Goal: Information Seeking & Learning: Understand process/instructions

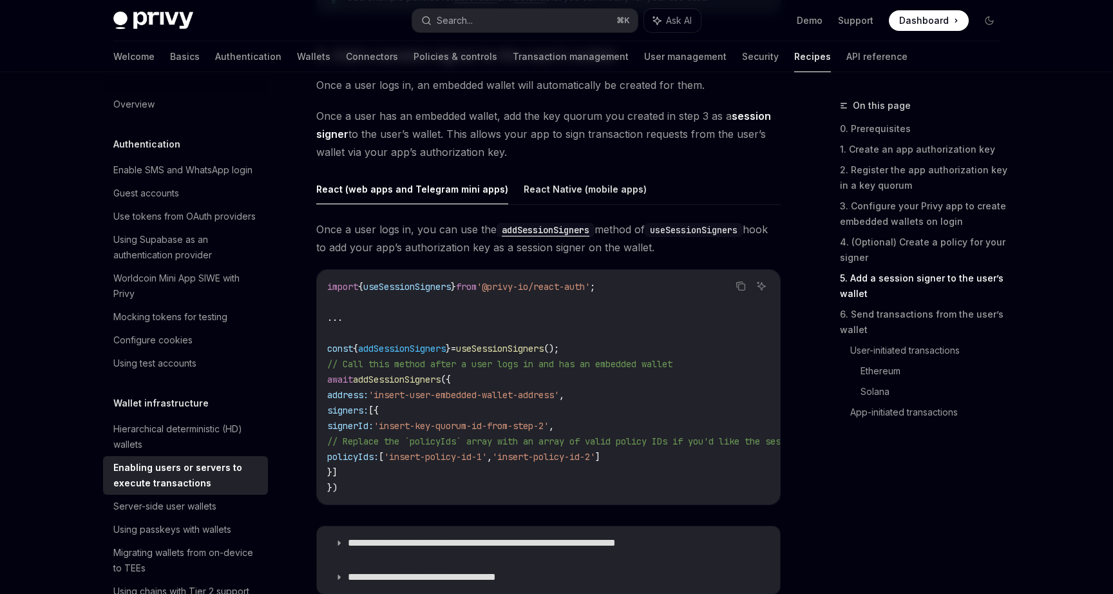
scroll to position [2024, 0]
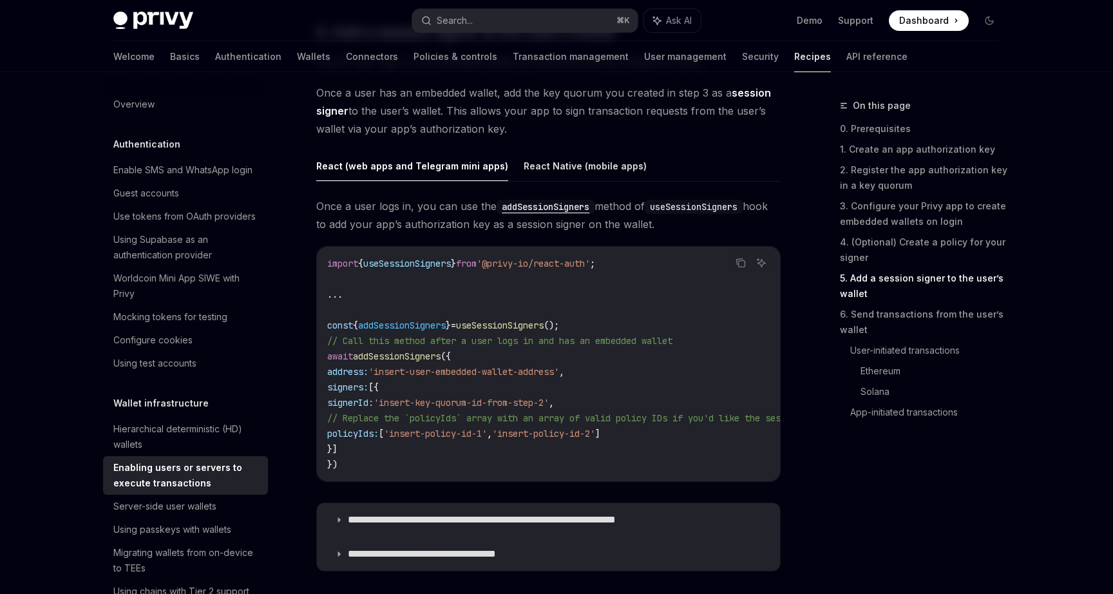
click at [514, 321] on span "useSessionSigners" at bounding box center [500, 326] width 88 height 12
copy code "const { addSessionSigners } = useSessionSigners ();"
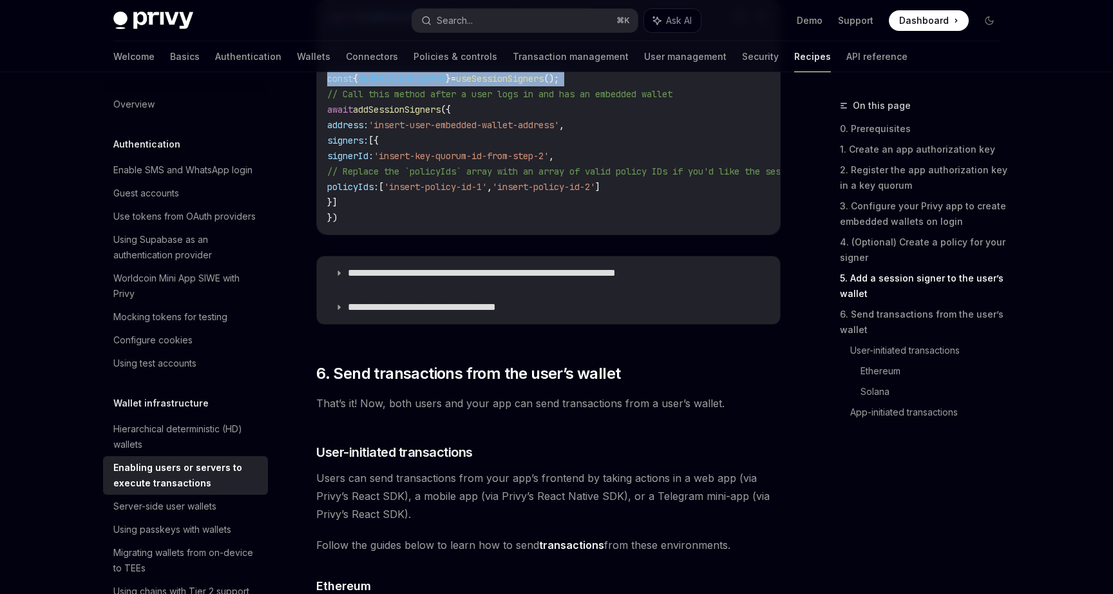
scroll to position [2233, 0]
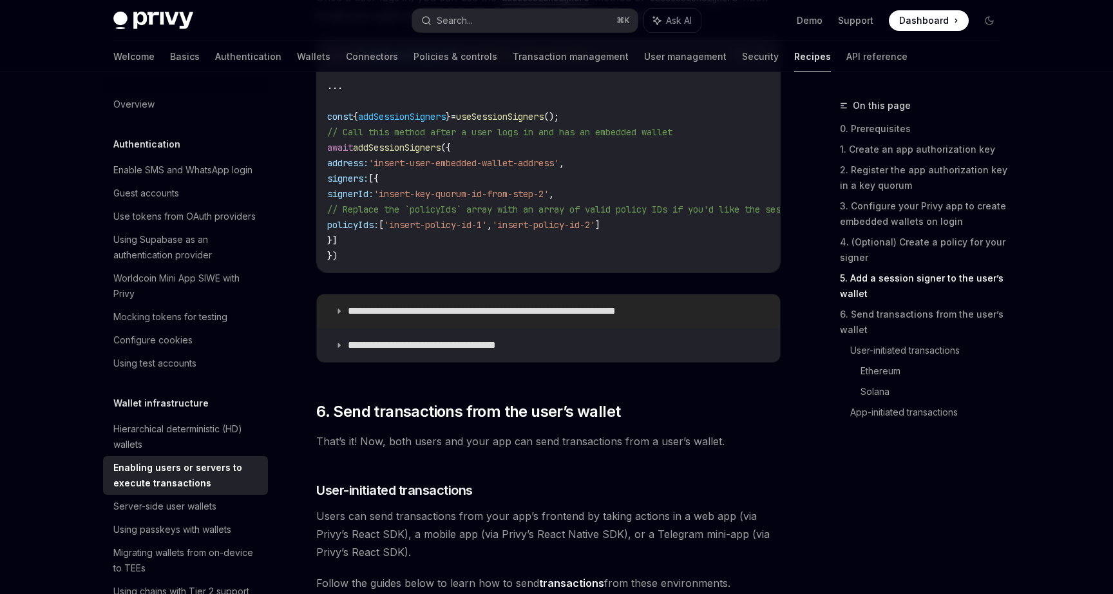
click at [482, 318] on p "**********" at bounding box center [513, 311] width 331 height 13
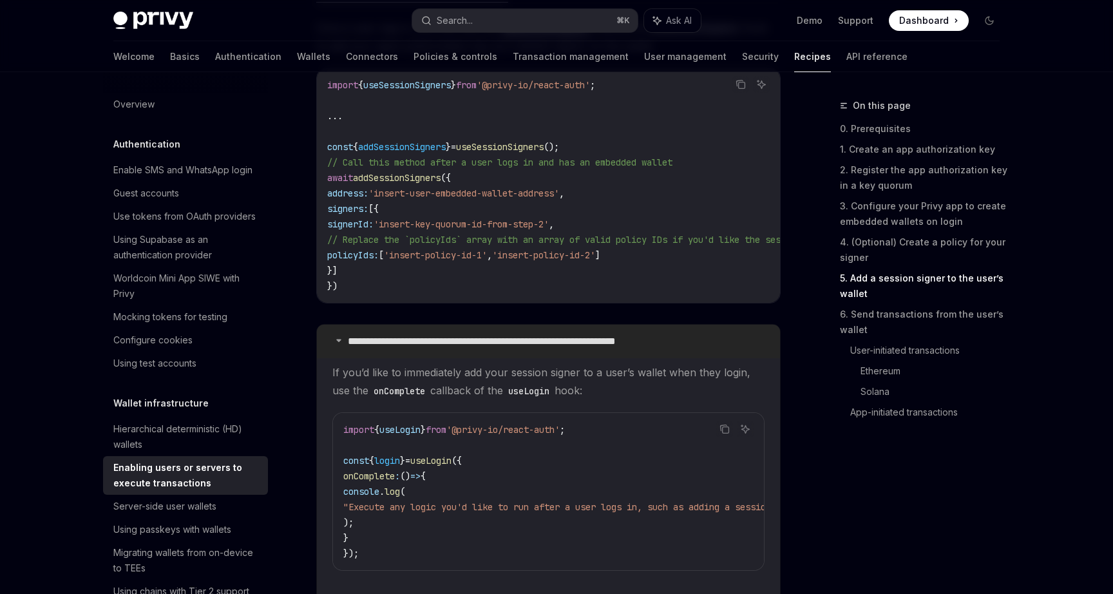
scroll to position [2195, 0]
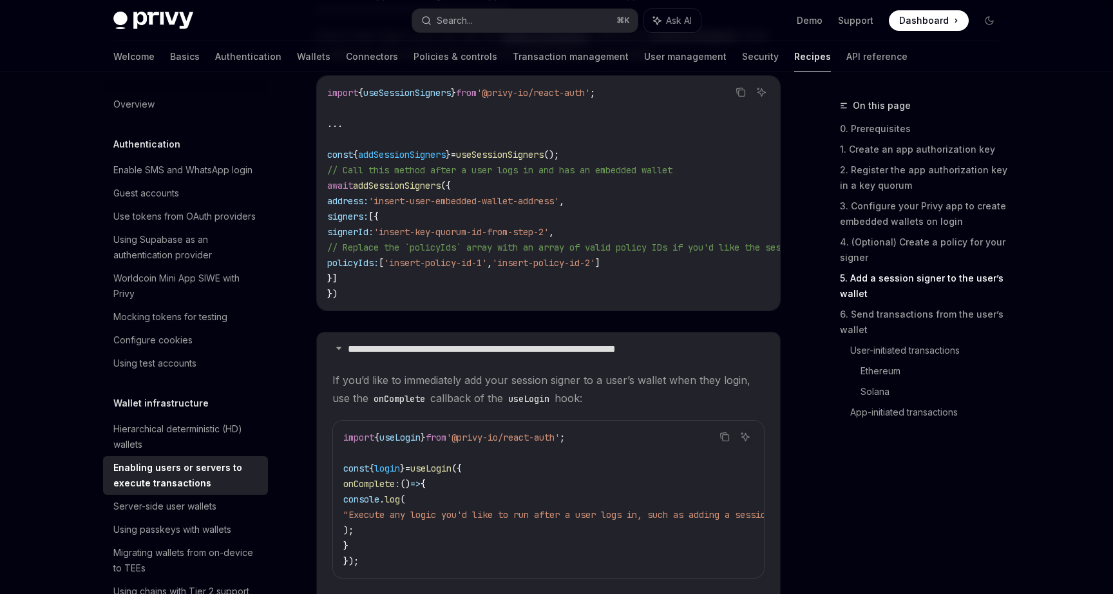
click at [425, 153] on span "addSessionSigners" at bounding box center [402, 155] width 88 height 12
copy code "const { addSessionSigners } = useSessionSigners ();"
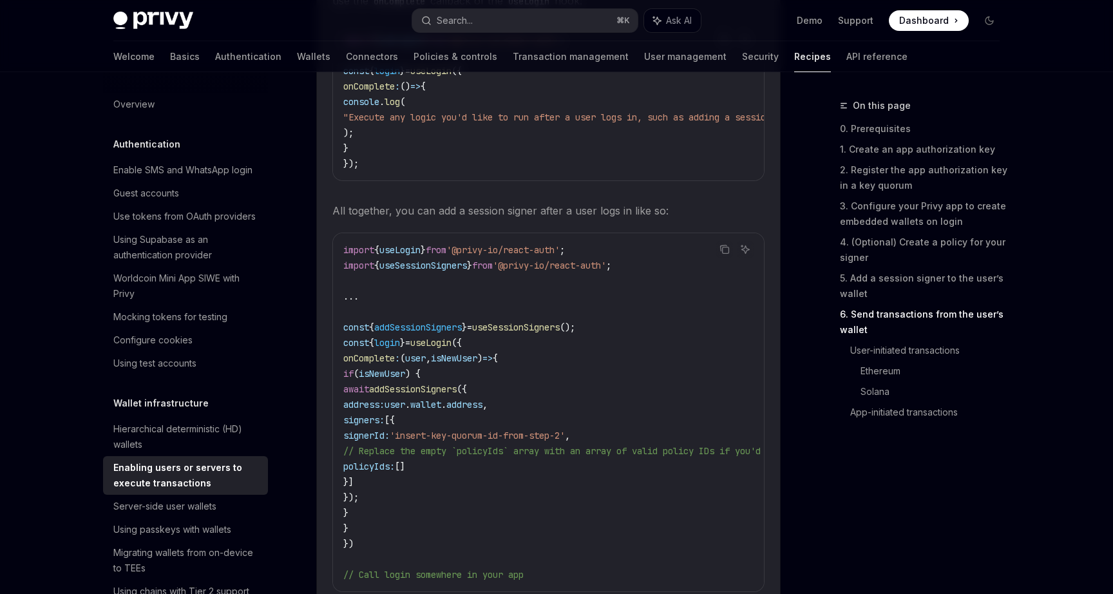
scroll to position [2626, 0]
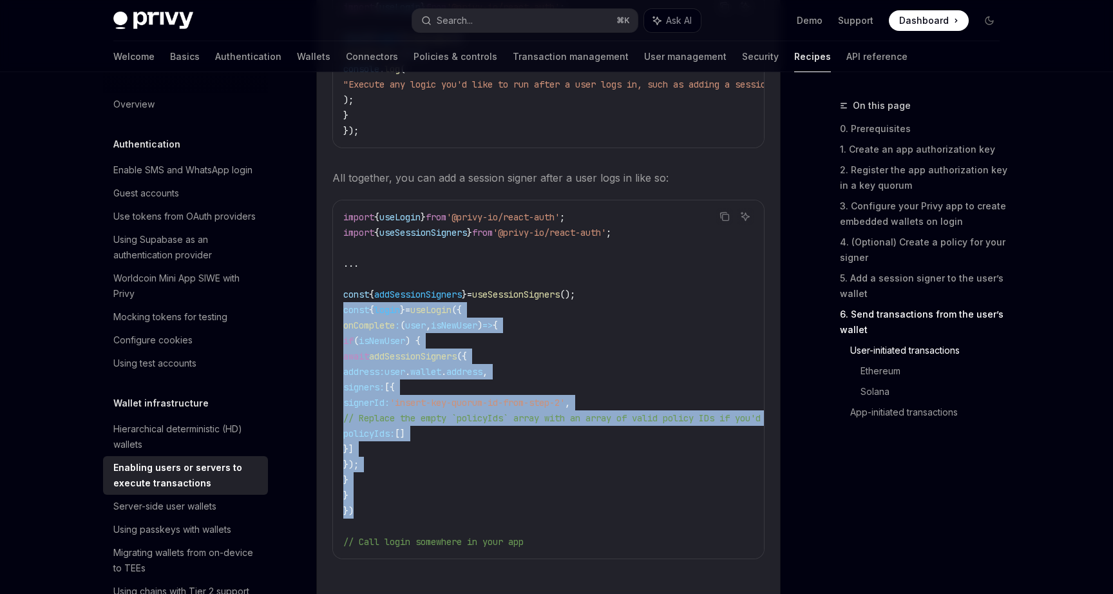
drag, startPoint x: 358, startPoint y: 523, endPoint x: 331, endPoint y: 322, distance: 202.1
click at [331, 322] on details "**********" at bounding box center [548, 246] width 463 height 688
copy code "const { login } = useLogin ({ onComplete : ( user , isNewUser ) => { if ( isNew…"
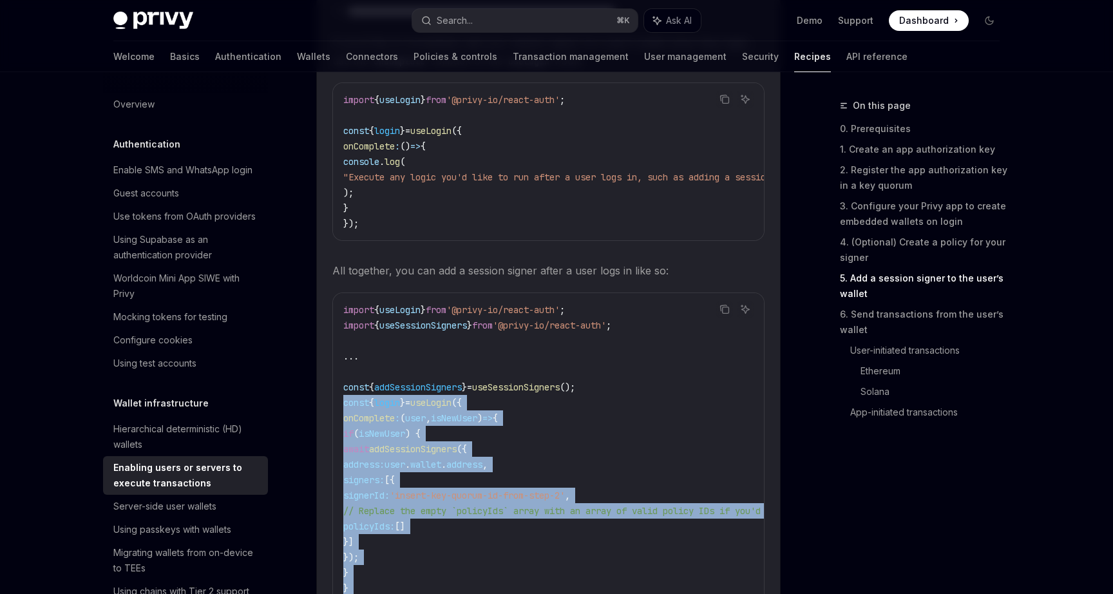
scroll to position [2547, 0]
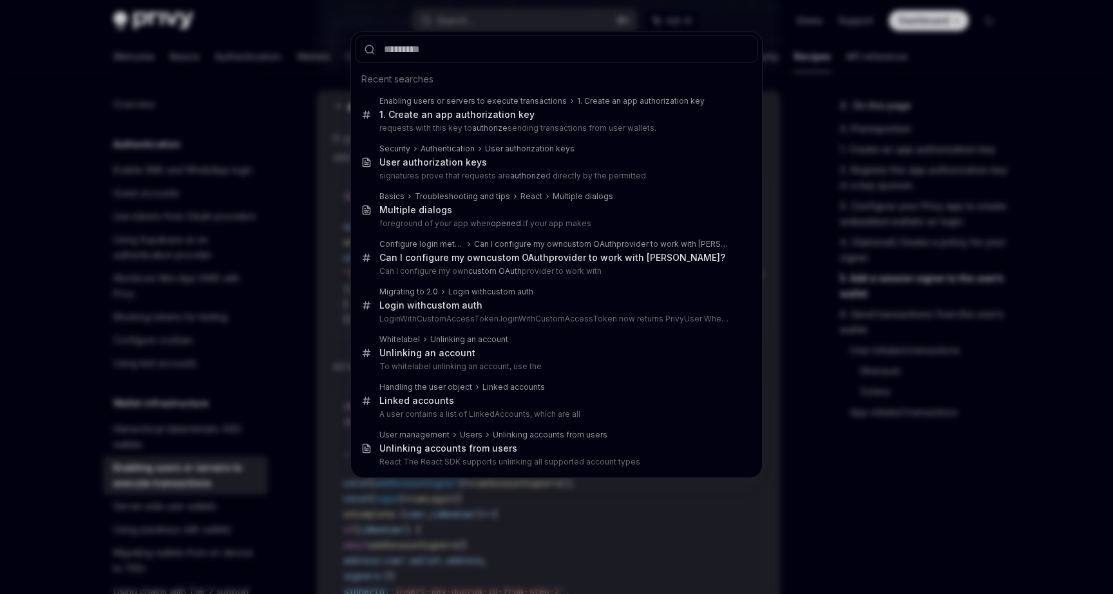
type textarea "*"
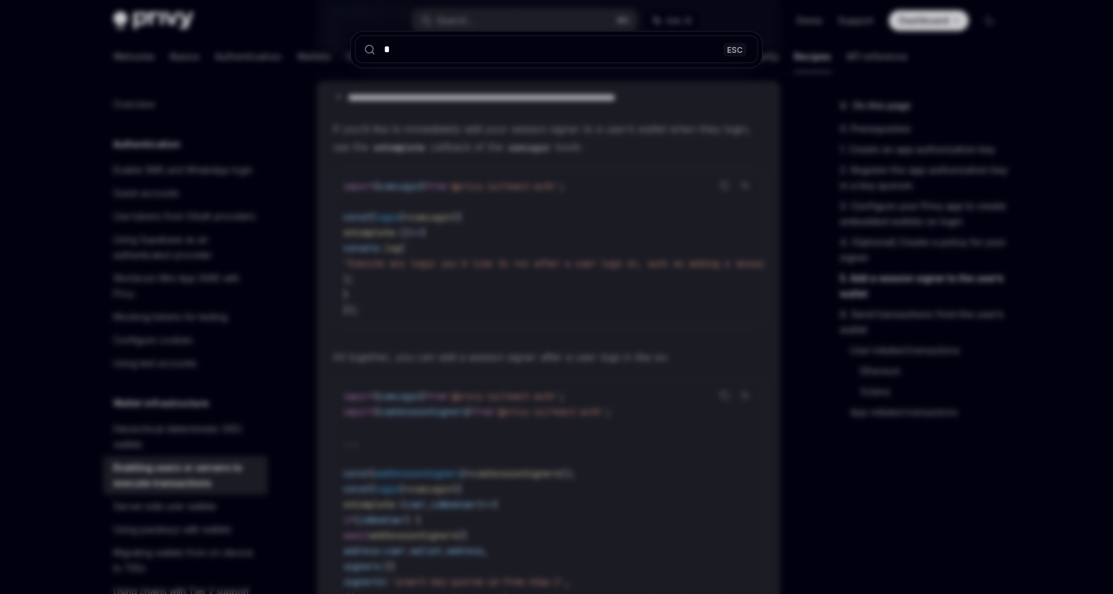
scroll to position [2450, 0]
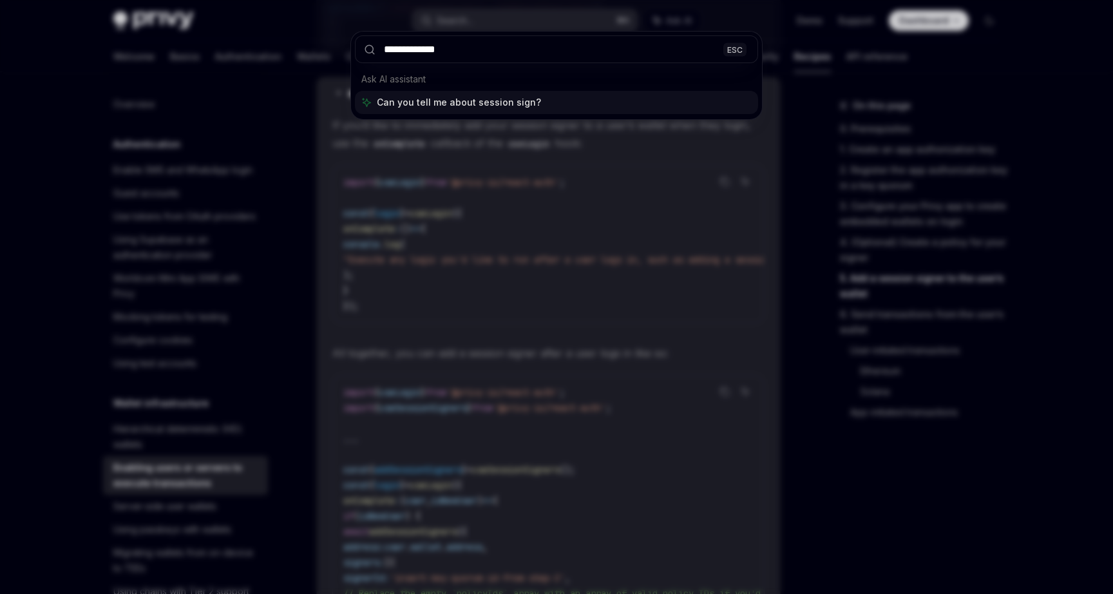
type input "**********"
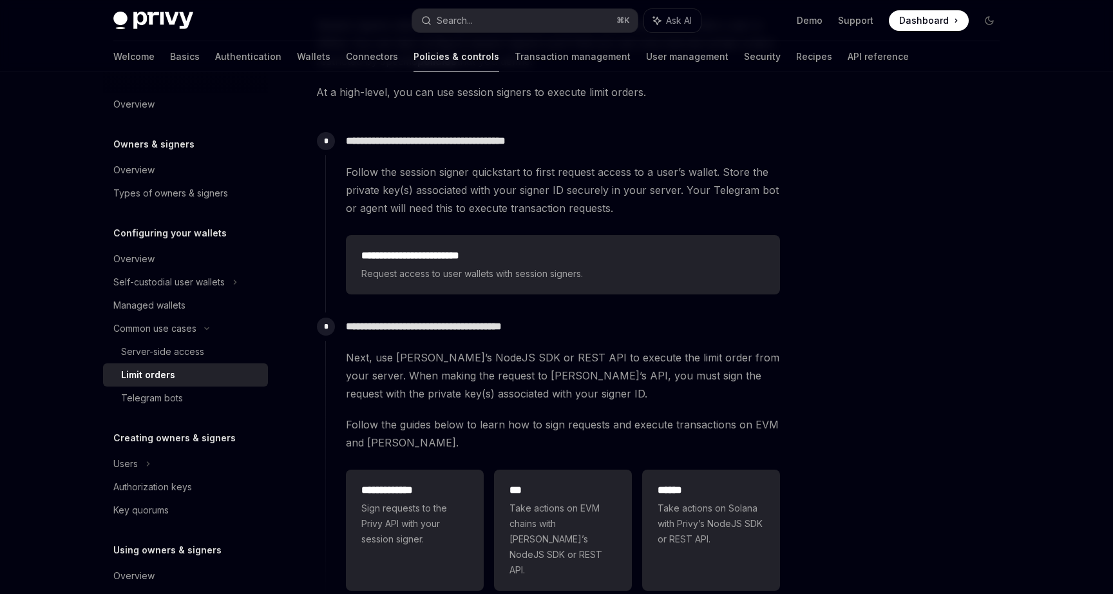
scroll to position [144, 0]
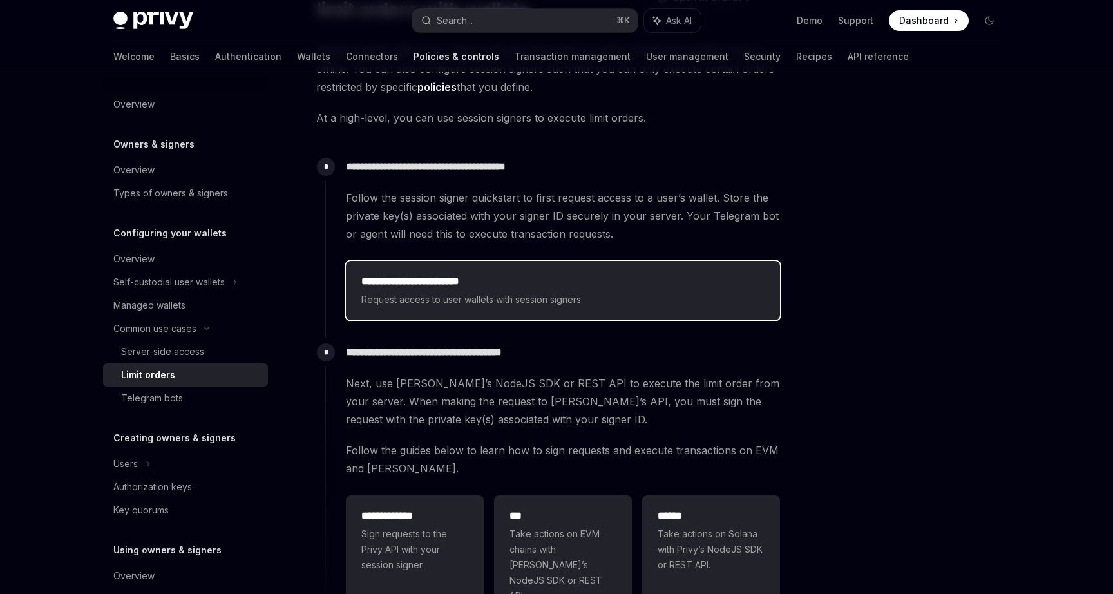
click at [470, 284] on h2 "**********" at bounding box center [562, 281] width 403 height 15
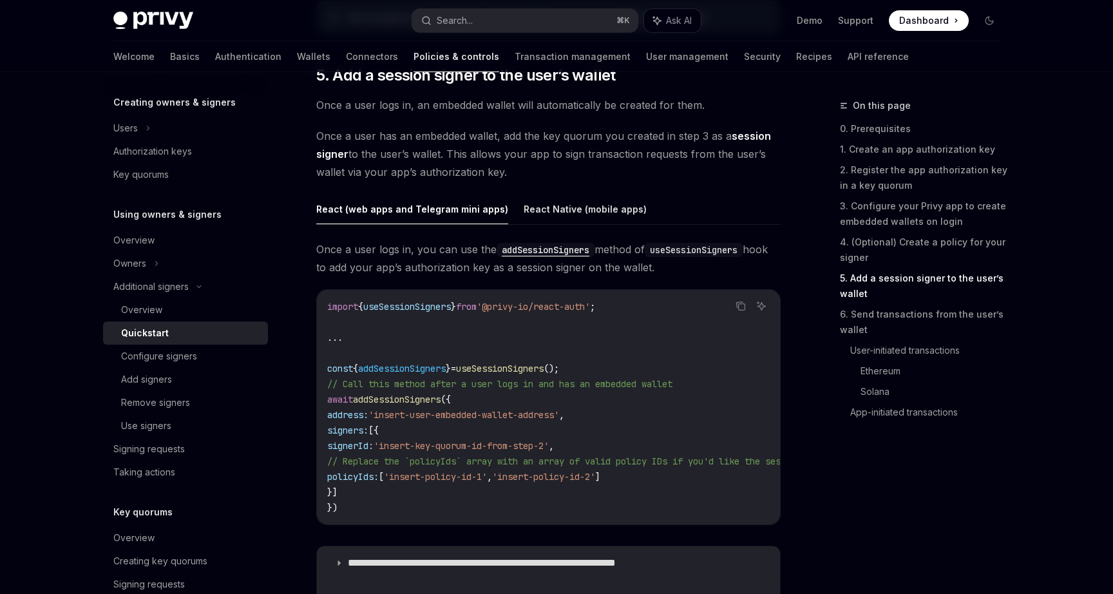
scroll to position [1969, 0]
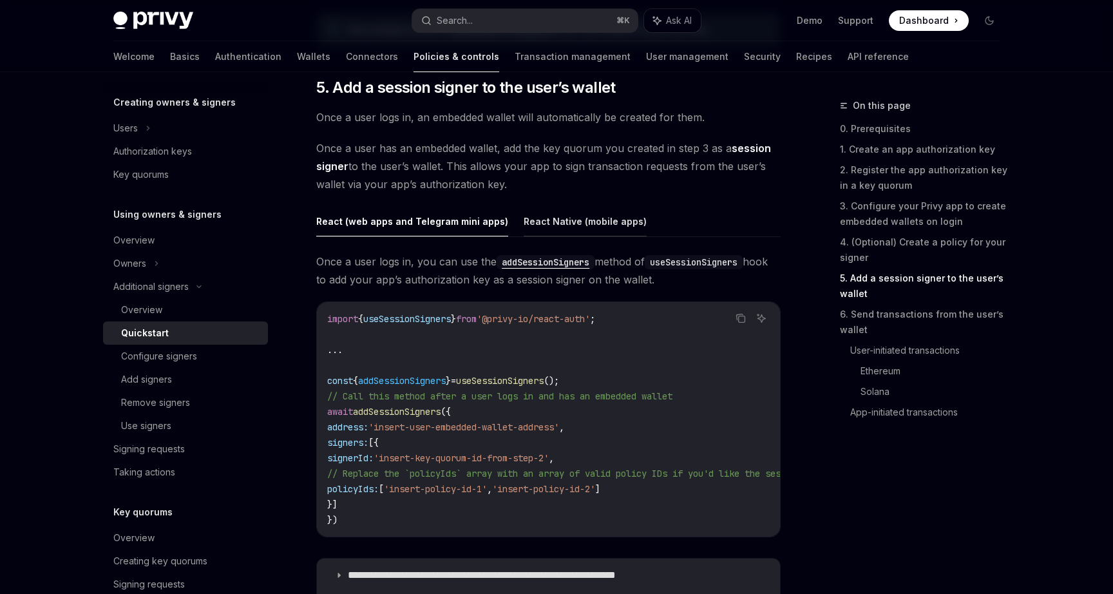
click at [562, 218] on button "React Native (mobile apps)" at bounding box center [585, 221] width 123 height 30
click at [450, 228] on button "React (web apps and Telegram mini apps)" at bounding box center [412, 221] width 192 height 30
click at [587, 229] on button "React Native (mobile apps)" at bounding box center [585, 221] width 123 height 30
click at [423, 225] on button "React (web apps and Telegram mini apps)" at bounding box center [412, 221] width 192 height 30
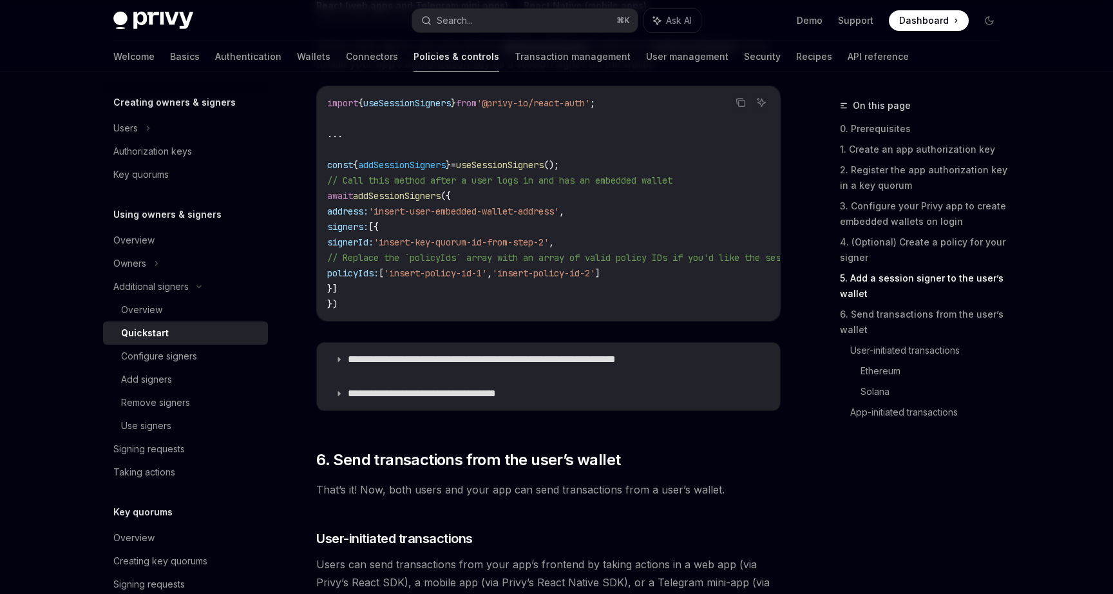
scroll to position [2186, 0]
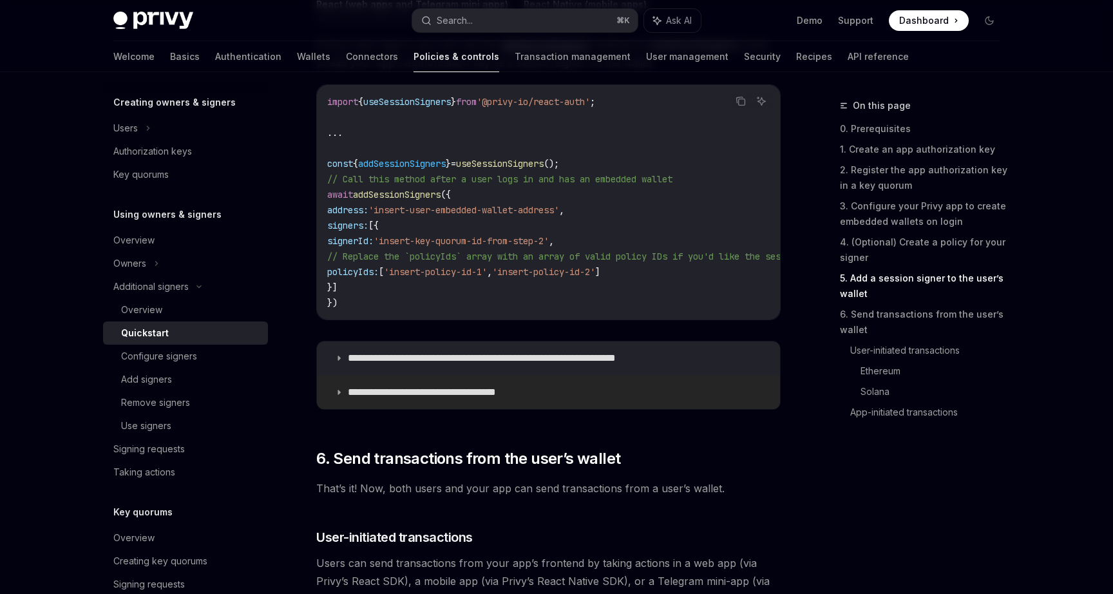
click at [433, 393] on p "**********" at bounding box center [438, 392] width 180 height 13
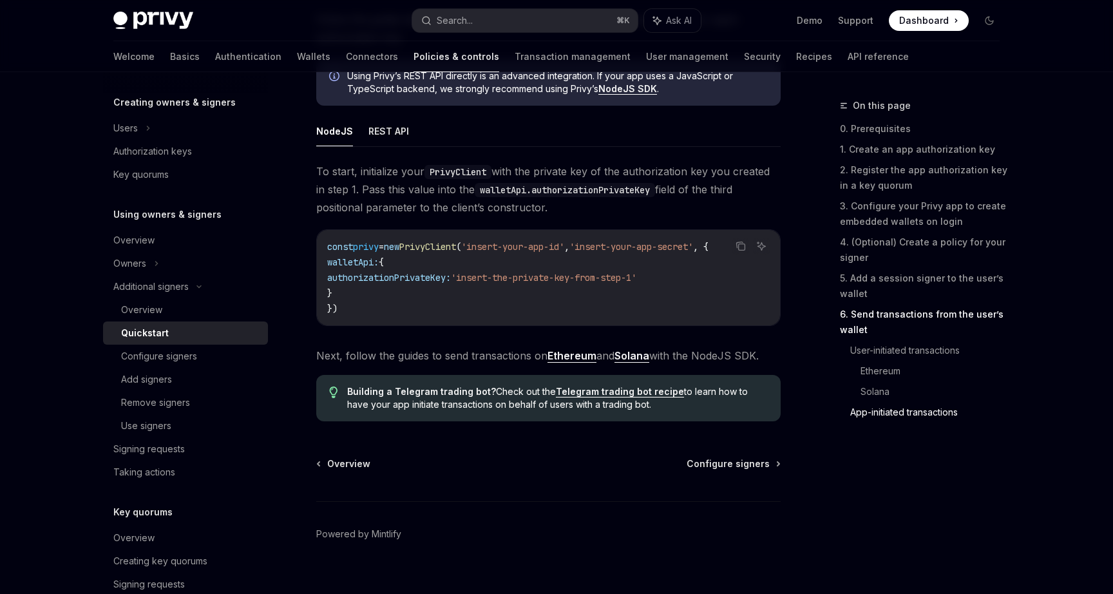
scroll to position [3629, 0]
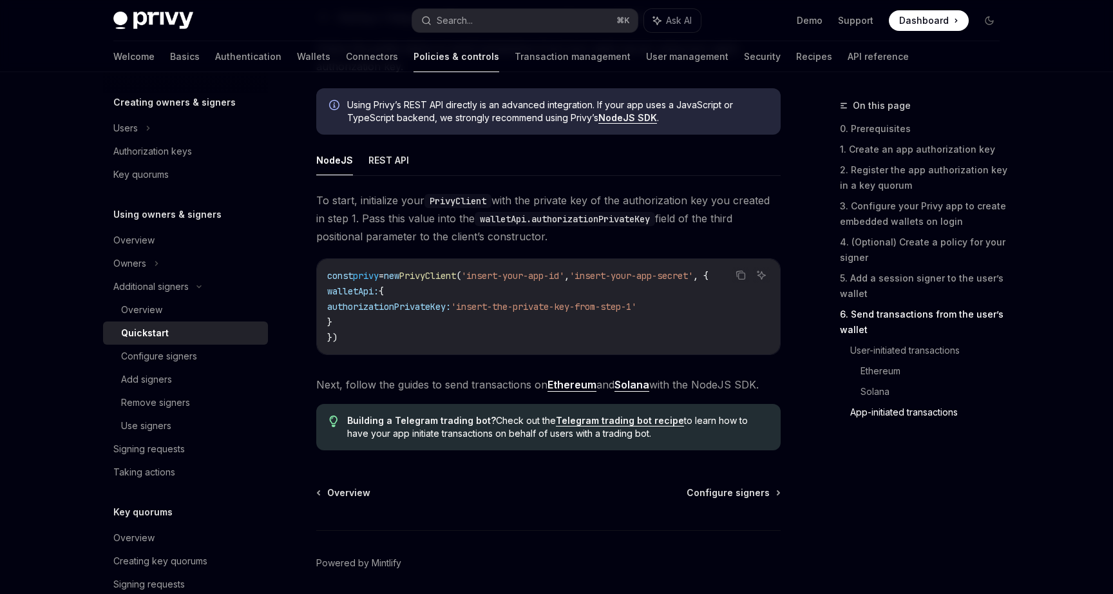
click at [358, 334] on code "const privy = new PrivyClient ( 'insert-your-app-id' , 'insert-your-app-secret'…" at bounding box center [548, 306] width 443 height 77
drag, startPoint x: 358, startPoint y: 334, endPoint x: 336, endPoint y: 299, distance: 41.1
click at [336, 299] on code "const privy = new PrivyClient ( 'insert-your-app-id' , 'insert-your-app-secret'…" at bounding box center [548, 306] width 443 height 77
copy code "walletApi: { authorizationPrivateKey: 'insert-the-private-key-from-step-1' }"
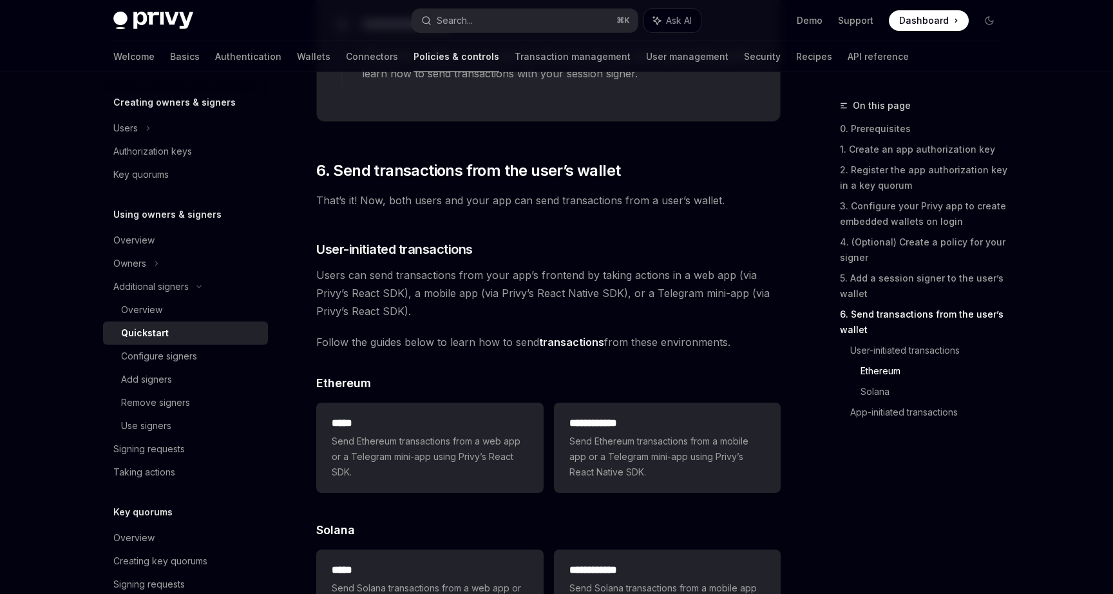
scroll to position [2852, 0]
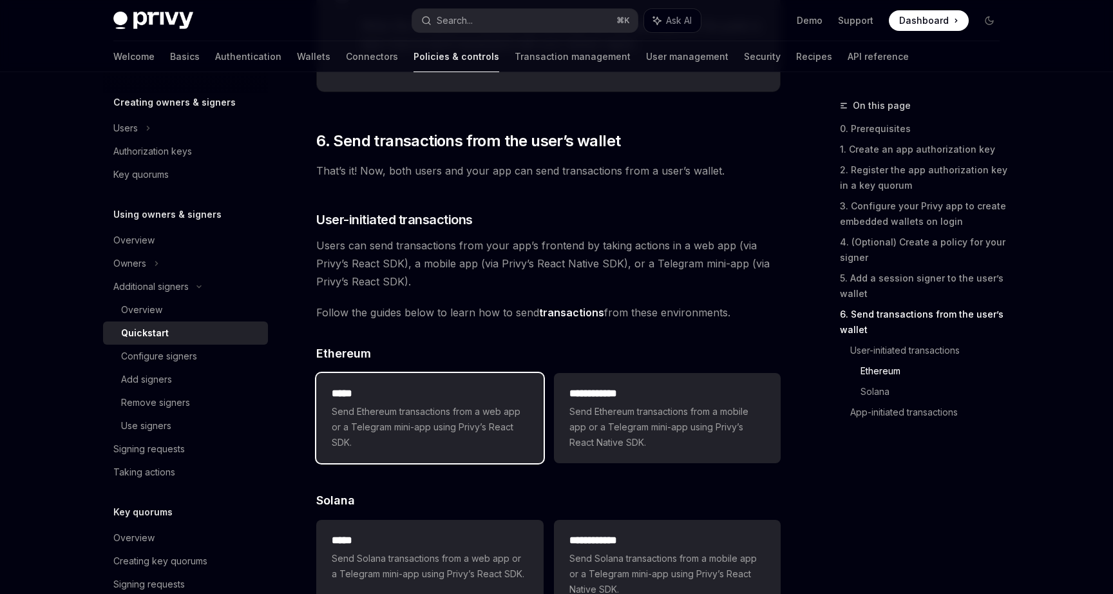
click at [403, 411] on span "Send Ethereum transactions from a web app or a Telegram mini-app using Privy’s …" at bounding box center [430, 427] width 196 height 46
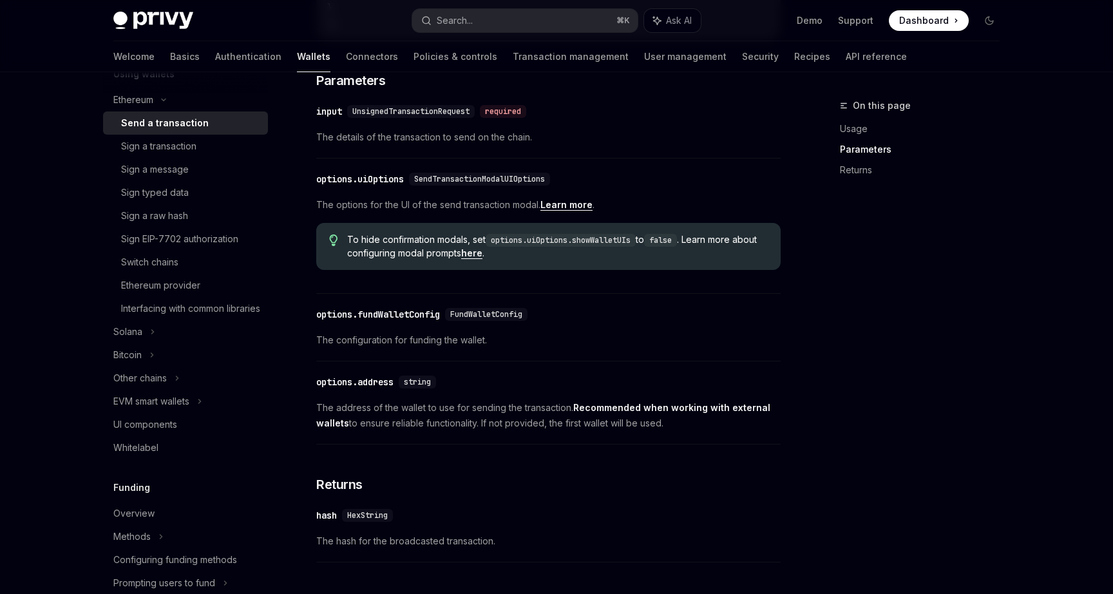
scroll to position [330, 0]
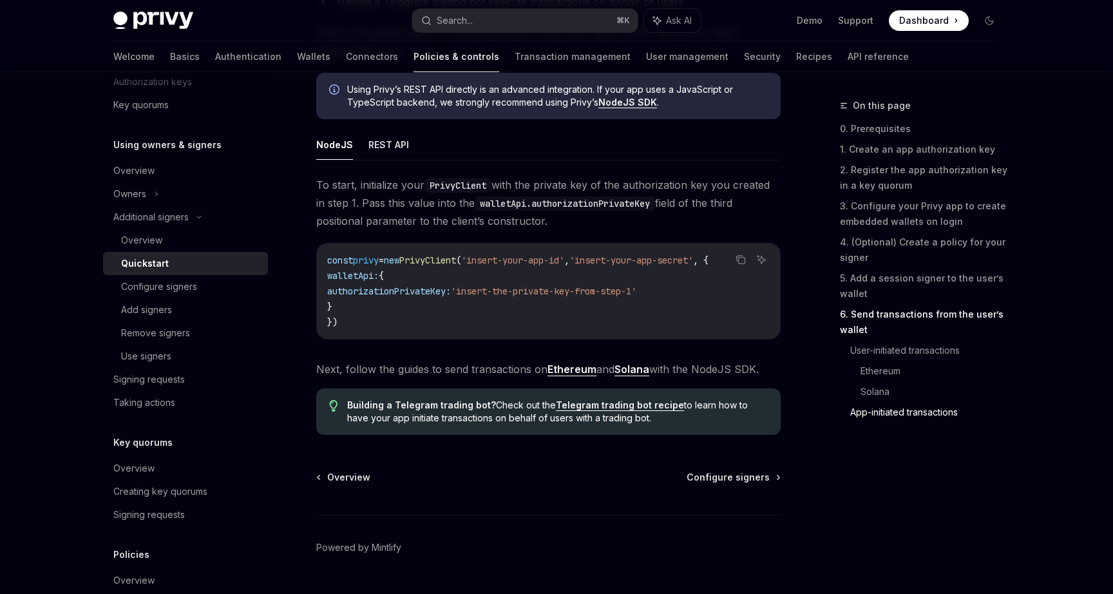
scroll to position [3646, 0]
click at [637, 375] on link "Solana" at bounding box center [632, 368] width 35 height 14
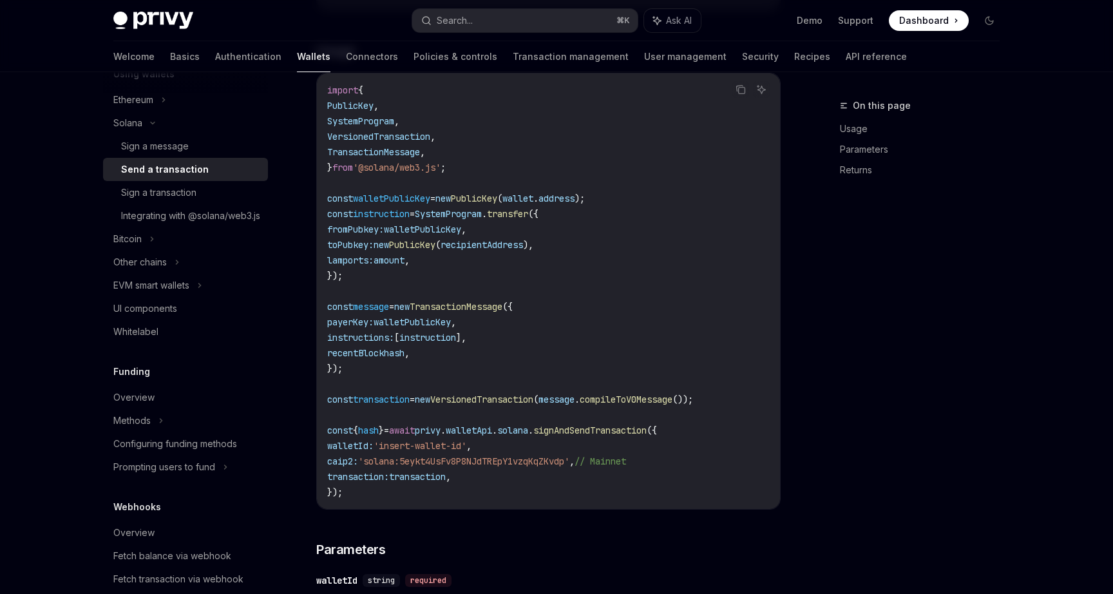
scroll to position [309, 0]
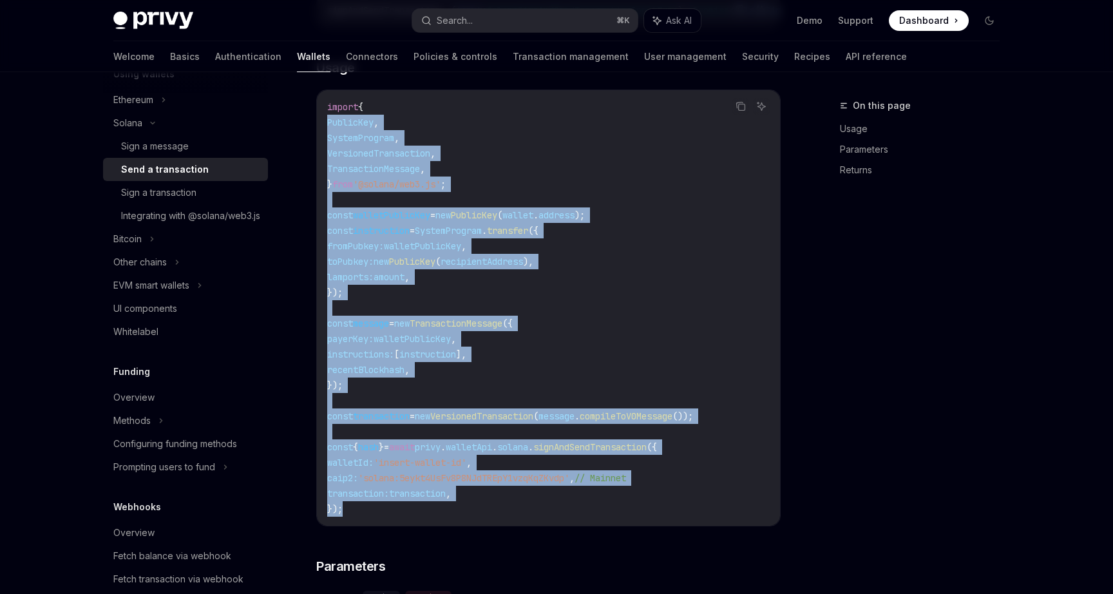
drag, startPoint x: 345, startPoint y: 517, endPoint x: 327, endPoint y: 124, distance: 392.8
click at [327, 124] on code "import { PublicKey , SystemProgram , VersionedTransaction , TransactionMessage …" at bounding box center [548, 308] width 443 height 418
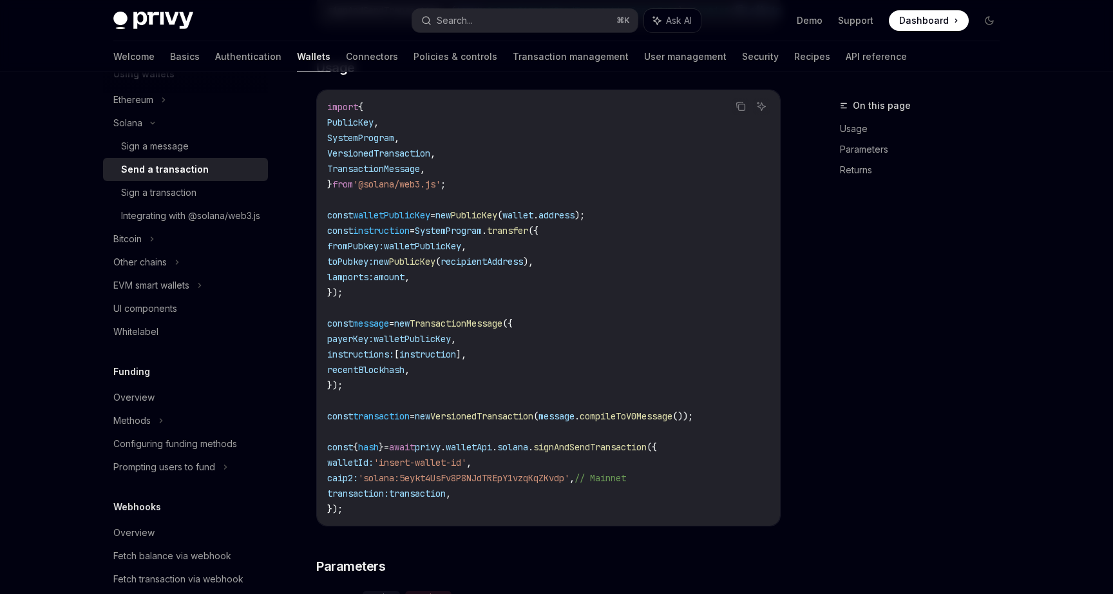
click at [343, 515] on span "});" at bounding box center [334, 509] width 15 height 12
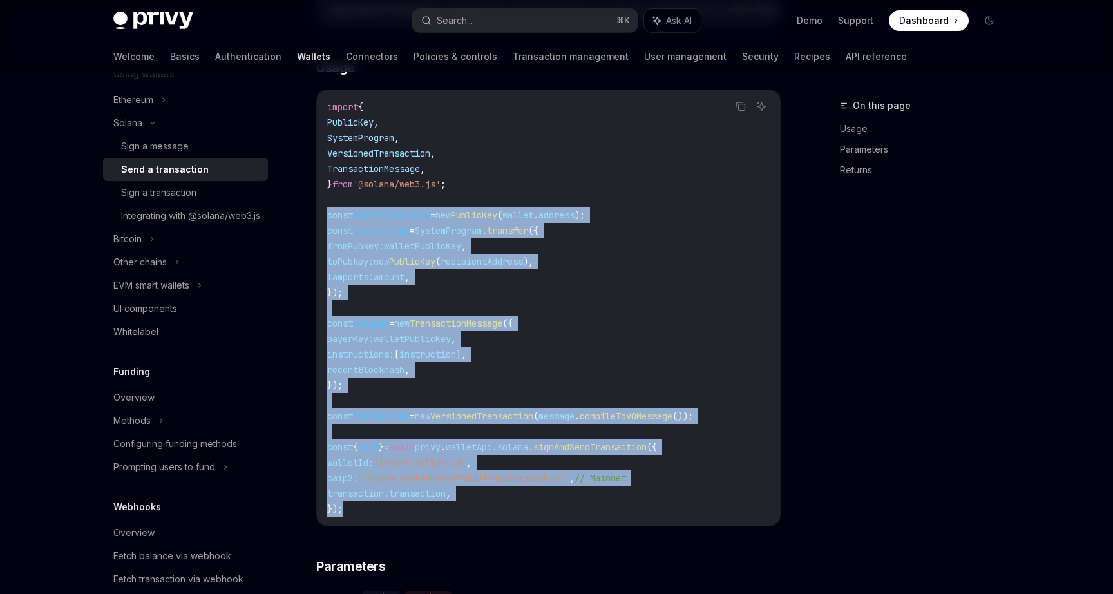
drag, startPoint x: 349, startPoint y: 519, endPoint x: 323, endPoint y: 222, distance: 297.5
click at [323, 222] on div "import { PublicKey , SystemProgram , VersionedTransaction , TransactionMessage …" at bounding box center [548, 308] width 463 height 436
copy code "const walletPublicKey = new PublicKey ( wallet . address ); const instruction =…"
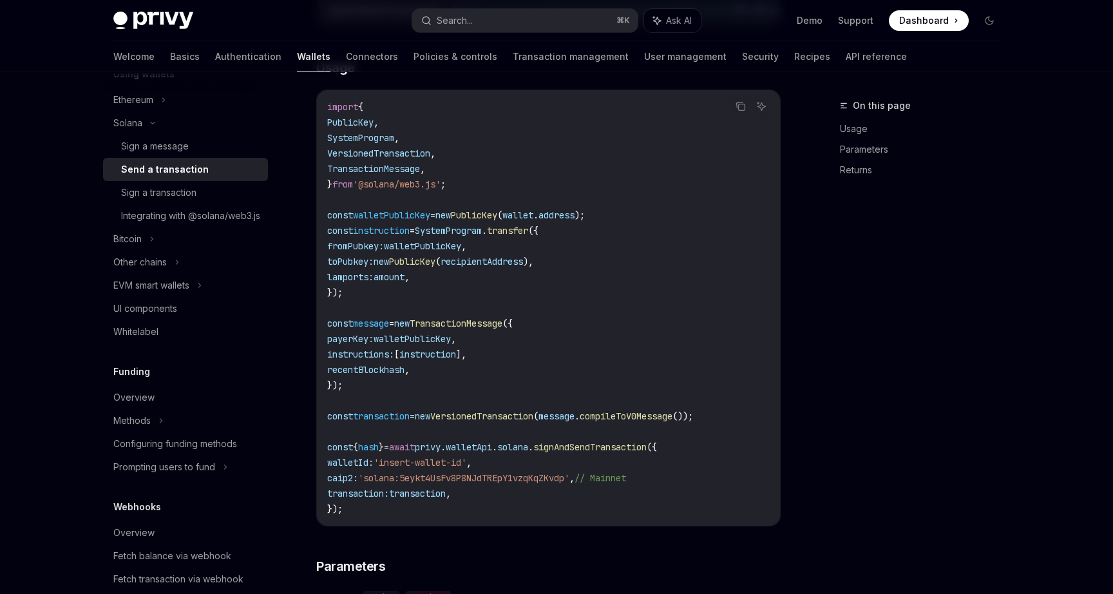
click at [415, 206] on code "import { PublicKey , SystemProgram , VersionedTransaction , TransactionMessage …" at bounding box center [548, 308] width 443 height 418
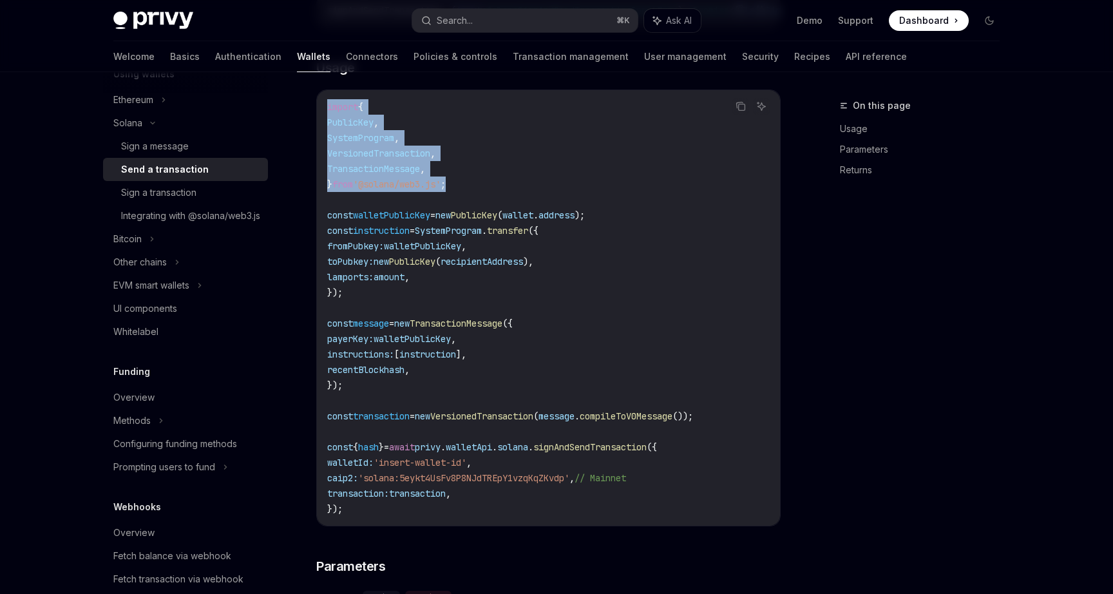
drag, startPoint x: 470, startPoint y: 191, endPoint x: 326, endPoint y: 110, distance: 165.9
click at [326, 110] on div "import { PublicKey , SystemProgram , VersionedTransaction , TransactionMessage …" at bounding box center [548, 308] width 463 height 436
copy code "import { PublicKey , SystemProgram , VersionedTransaction , TransactionMessage …"
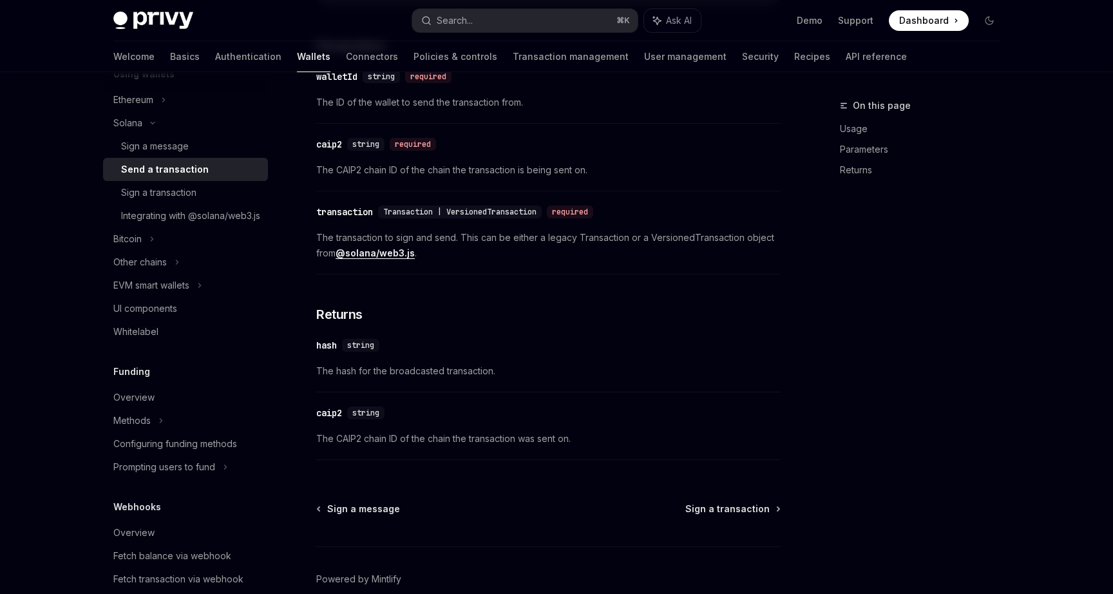
scroll to position [794, 0]
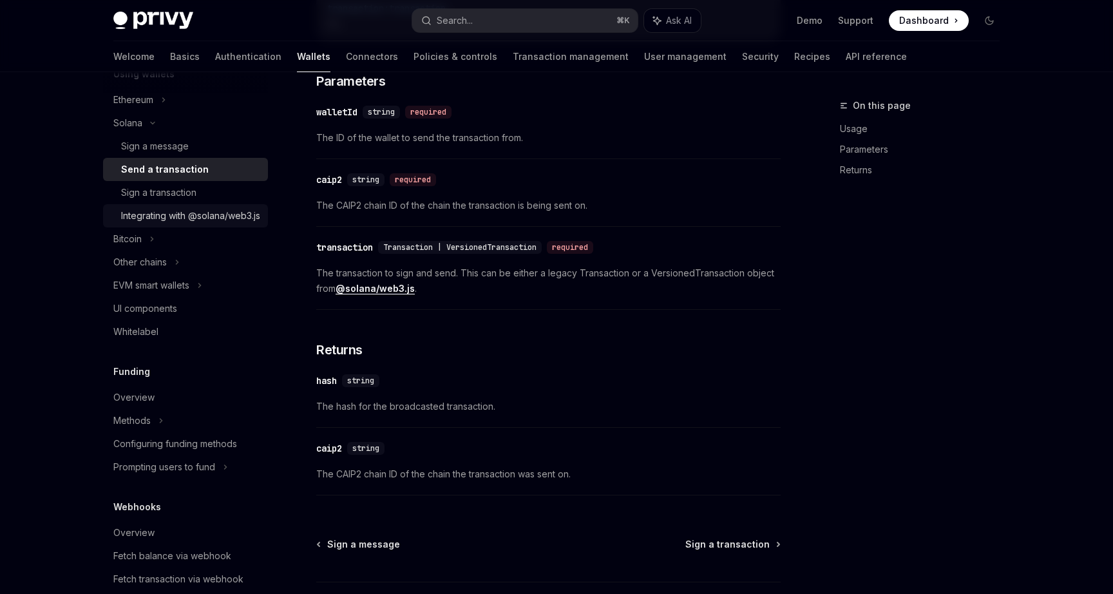
click at [159, 222] on div "Integrating with @solana/web3.js" at bounding box center [190, 215] width 139 height 15
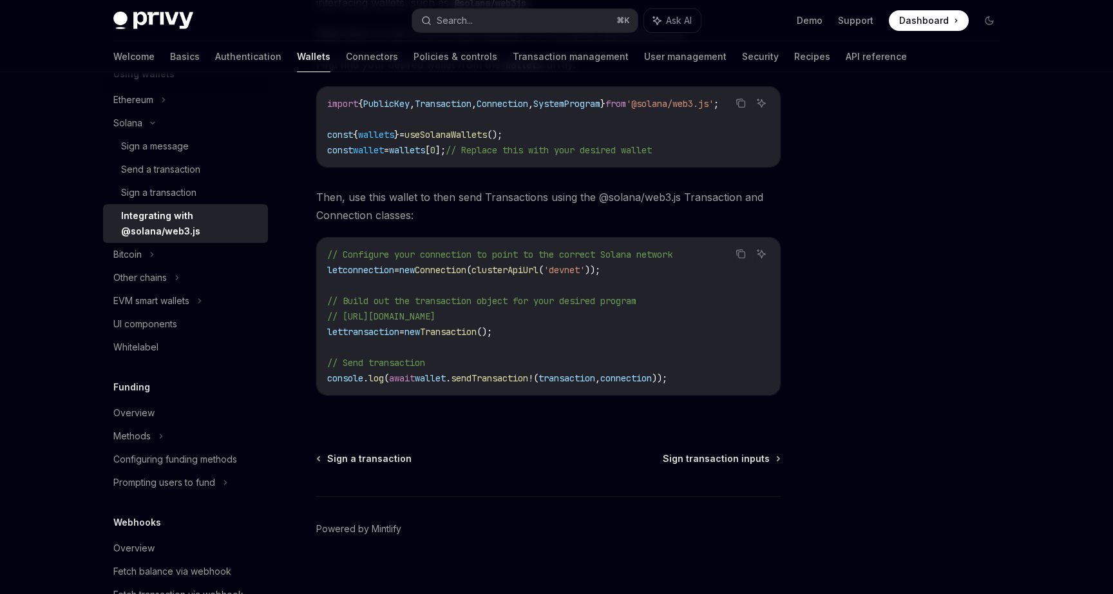
scroll to position [234, 0]
click at [180, 173] on div "Send a transaction" at bounding box center [160, 169] width 79 height 15
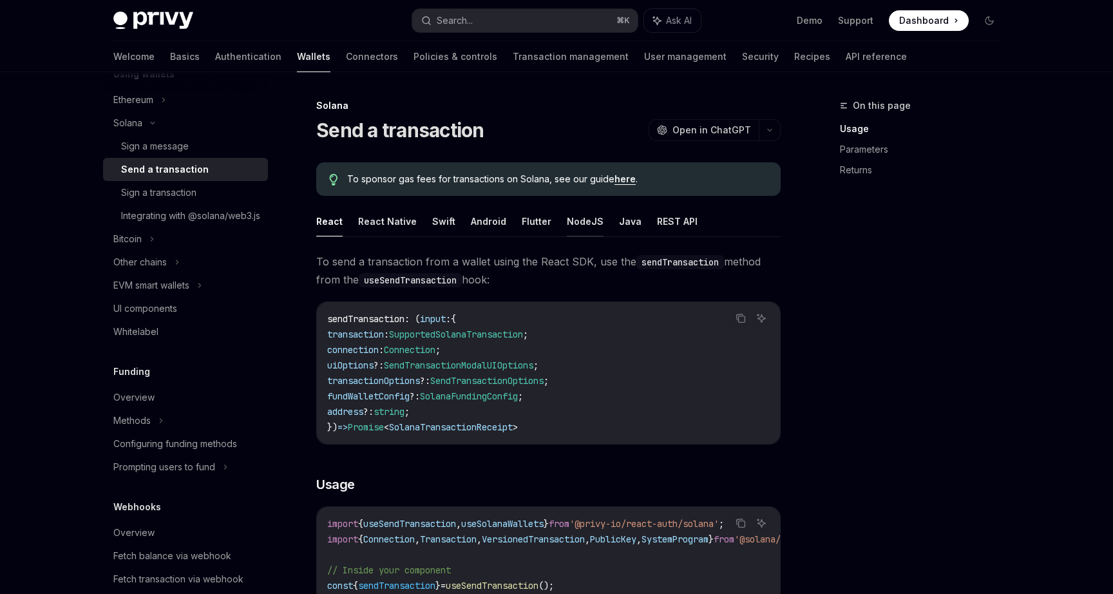
click at [586, 225] on button "NodeJS" at bounding box center [585, 221] width 37 height 30
type textarea "*"
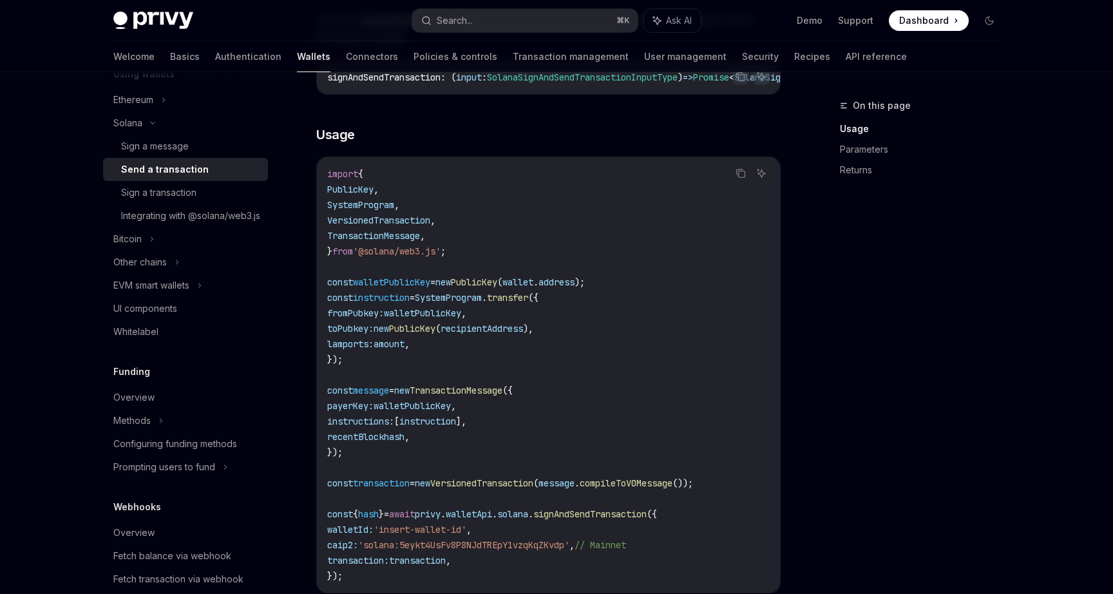
scroll to position [242, 0]
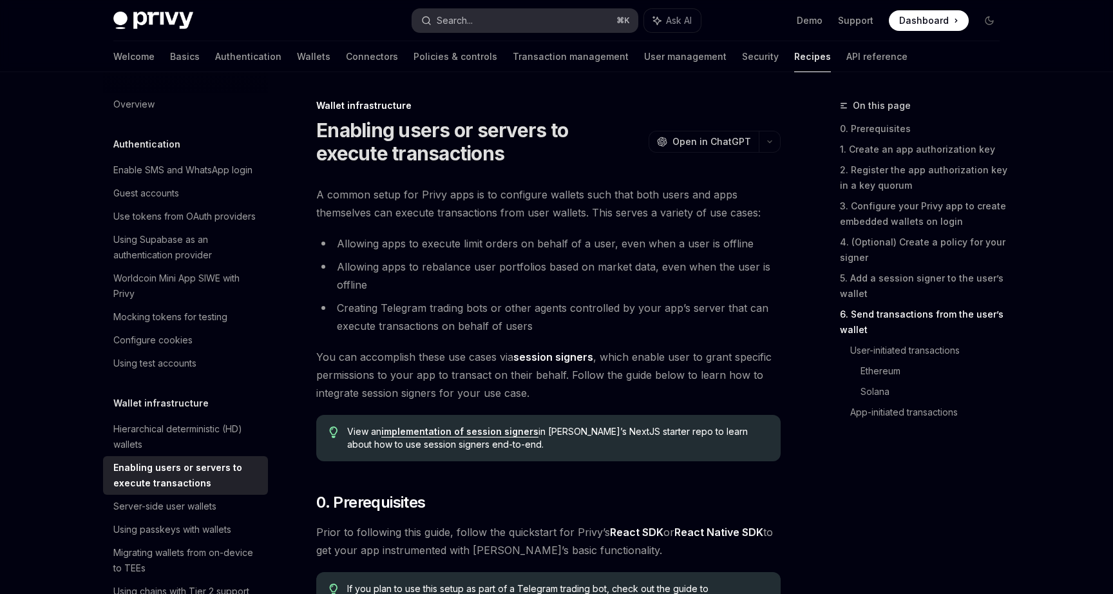
scroll to position [2547, 0]
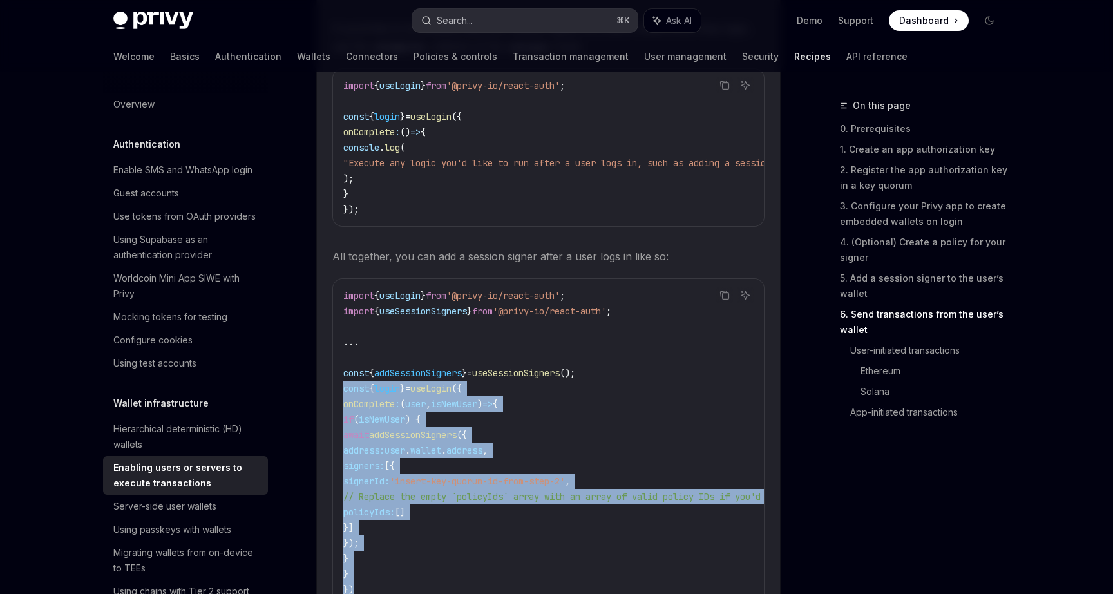
click at [472, 21] on div "Search..." at bounding box center [455, 20] width 36 height 15
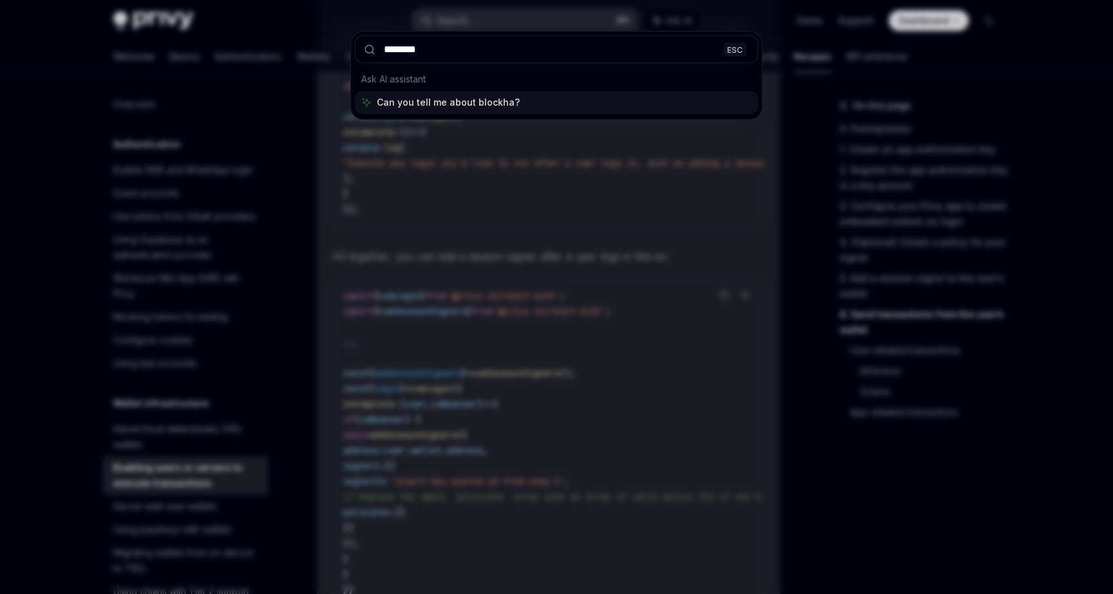
type input "*********"
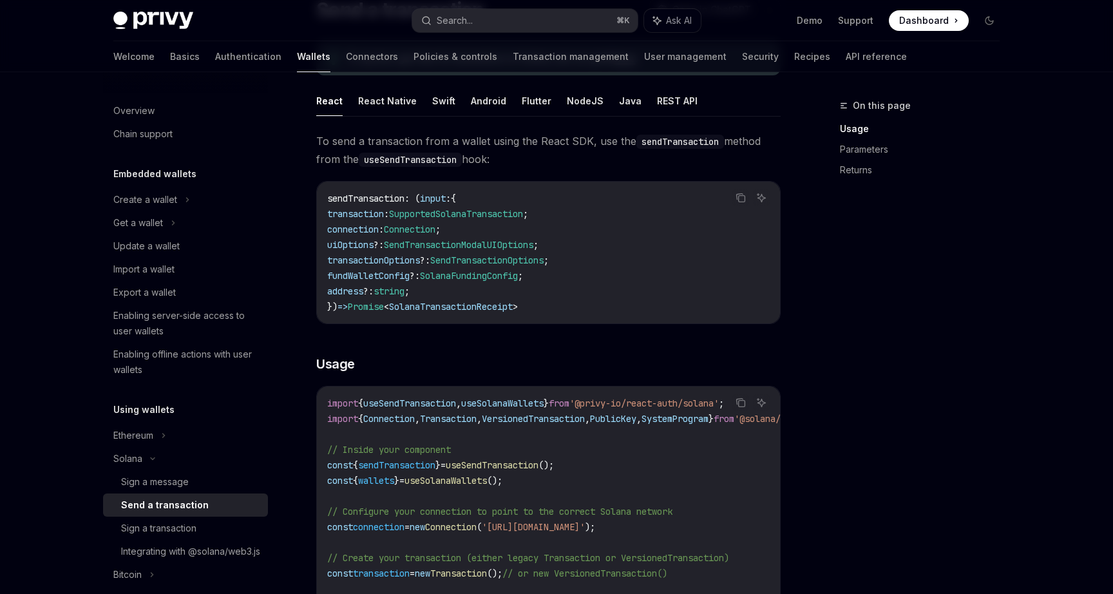
scroll to position [113, 0]
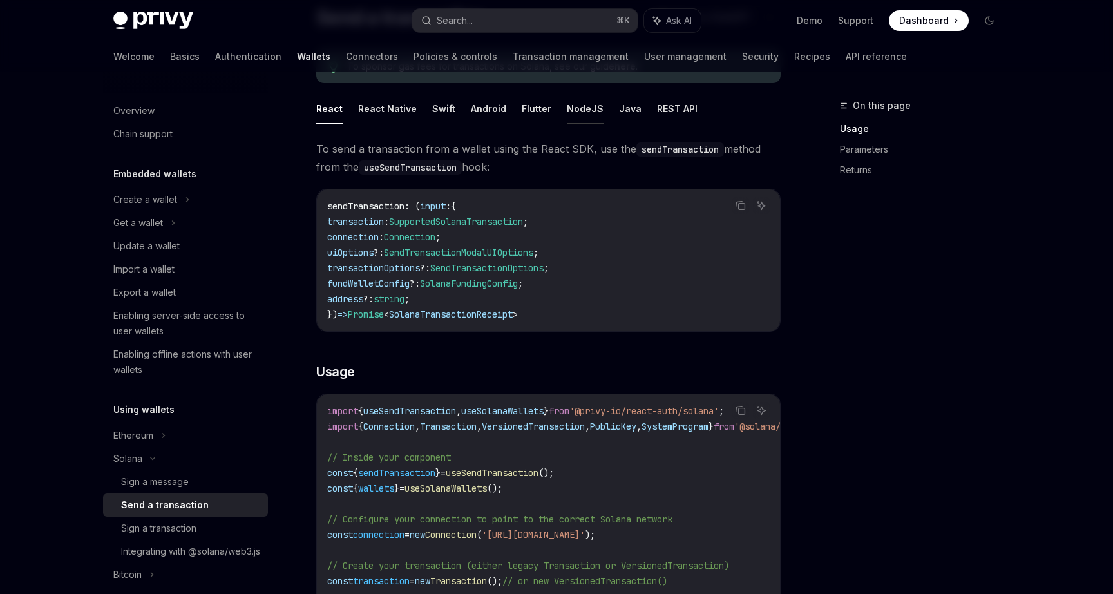
click at [576, 117] on button "NodeJS" at bounding box center [585, 108] width 37 height 30
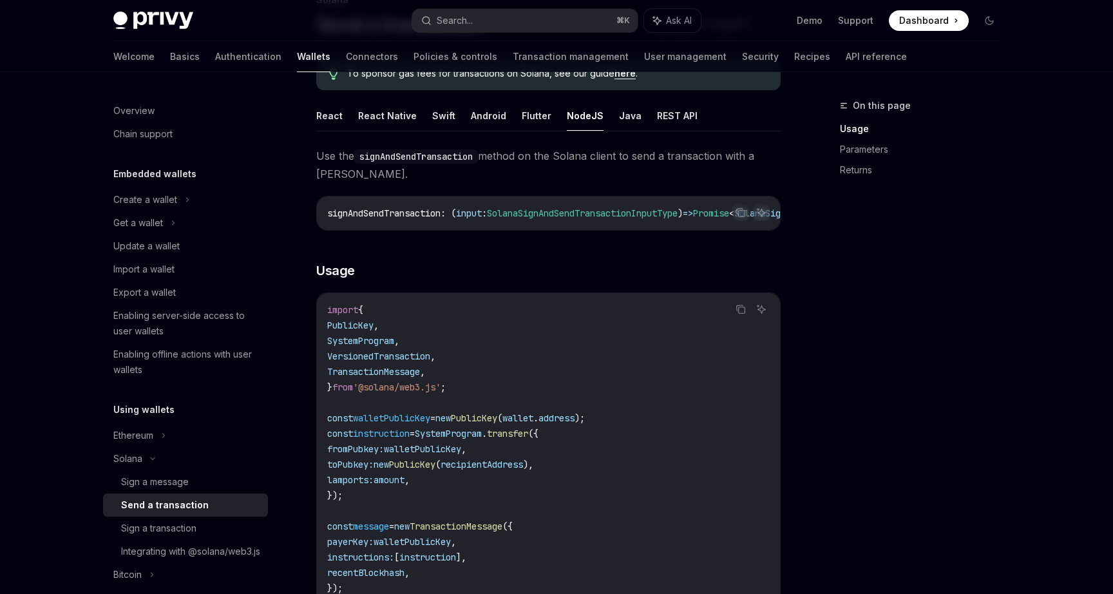
scroll to position [101, 0]
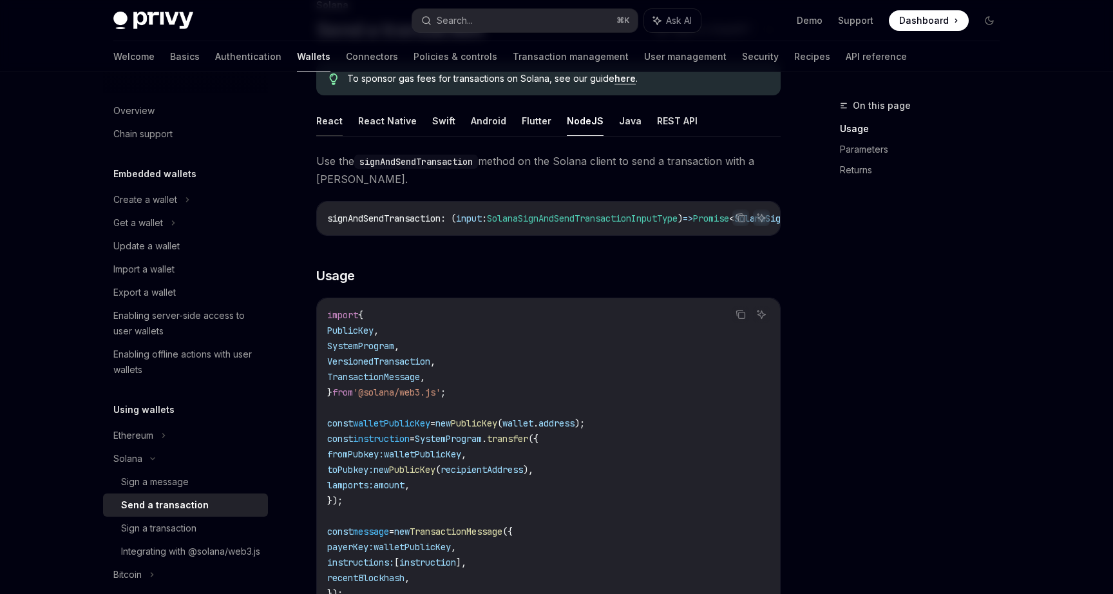
click at [320, 125] on button "React" at bounding box center [329, 121] width 26 height 30
type textarea "*"
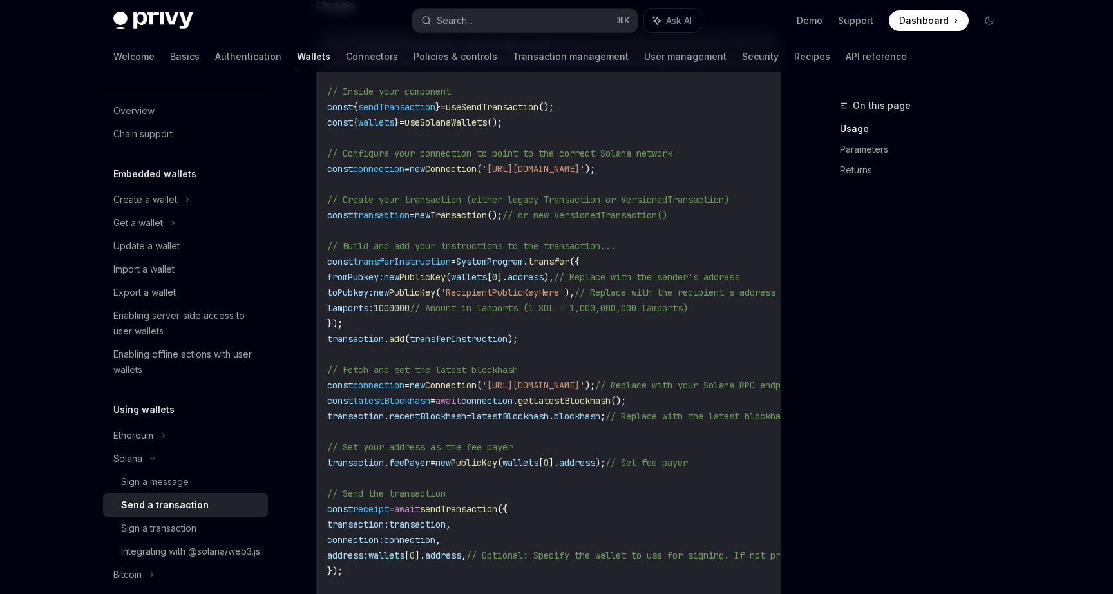
scroll to position [505, 0]
